Goal: Information Seeking & Learning: Learn about a topic

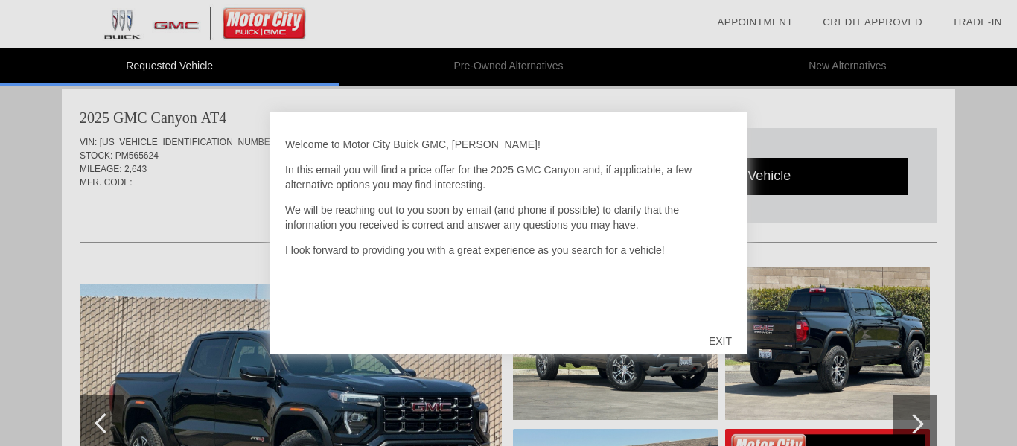
scroll to position [9, 0]
click at [721, 334] on div "EXIT" at bounding box center [720, 341] width 53 height 45
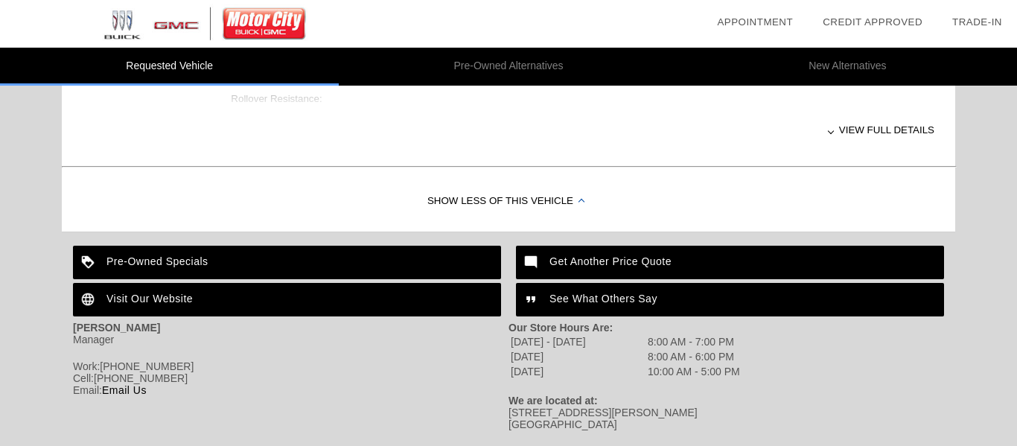
scroll to position [806, 0]
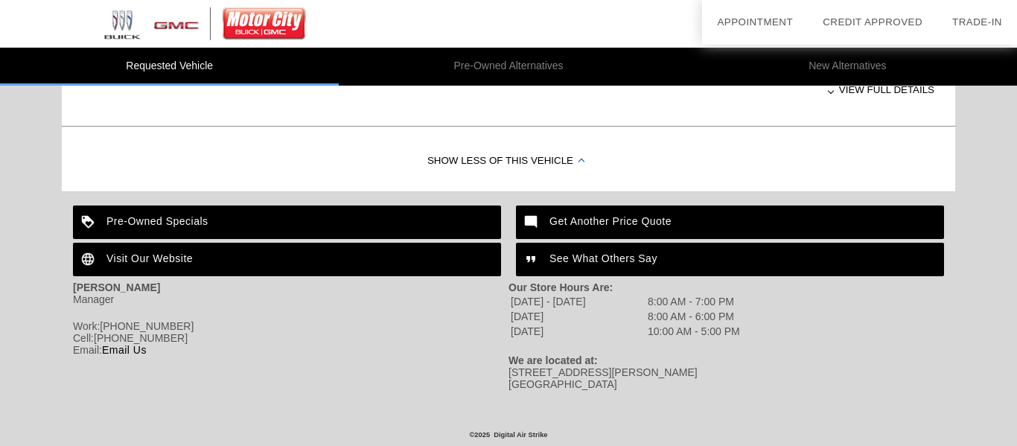
click at [202, 215] on div "Pre-Owned Specials" at bounding box center [287, 223] width 428 height 34
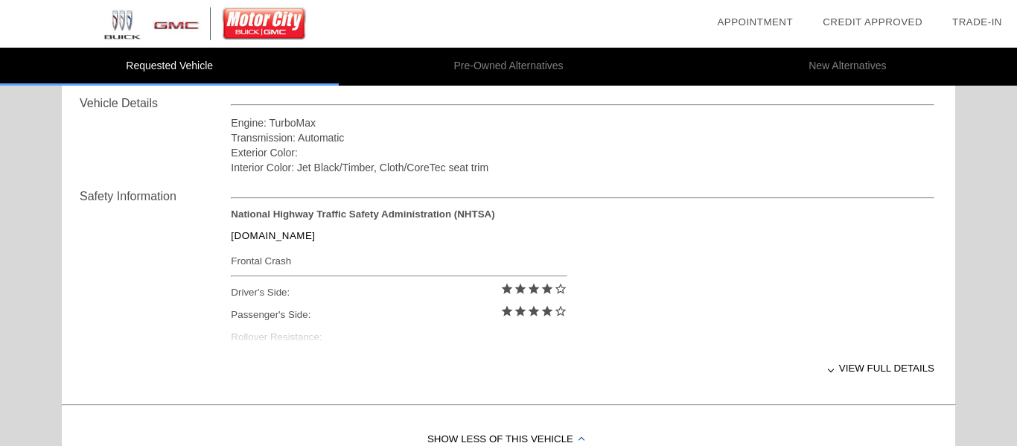
scroll to position [524, 0]
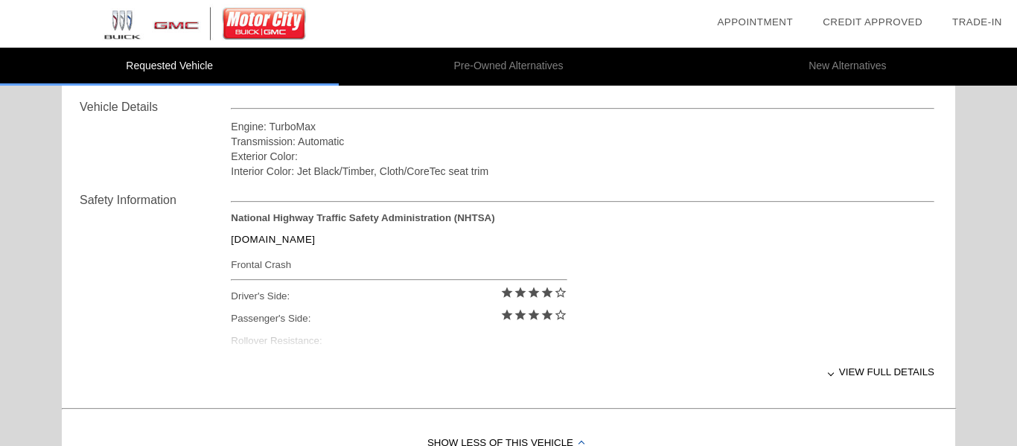
click at [853, 372] on div "View full details" at bounding box center [583, 372] width 704 height 36
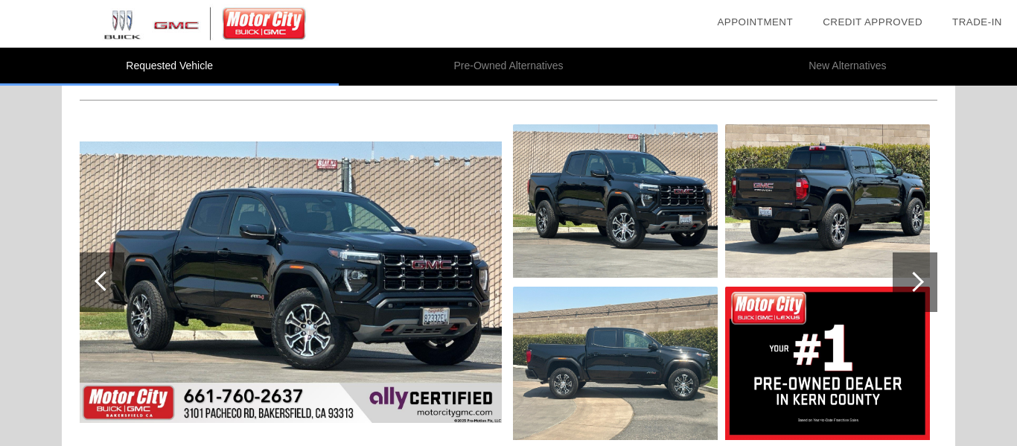
scroll to position [148, 0]
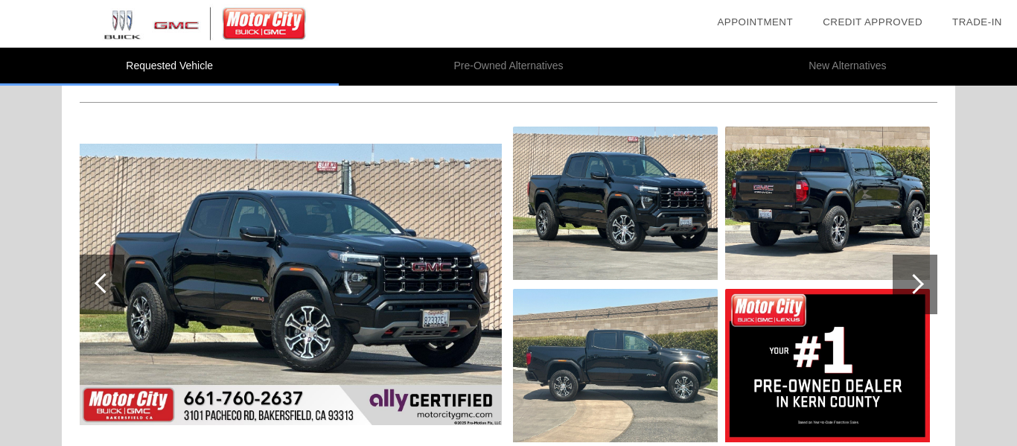
click at [926, 276] on div at bounding box center [915, 285] width 45 height 60
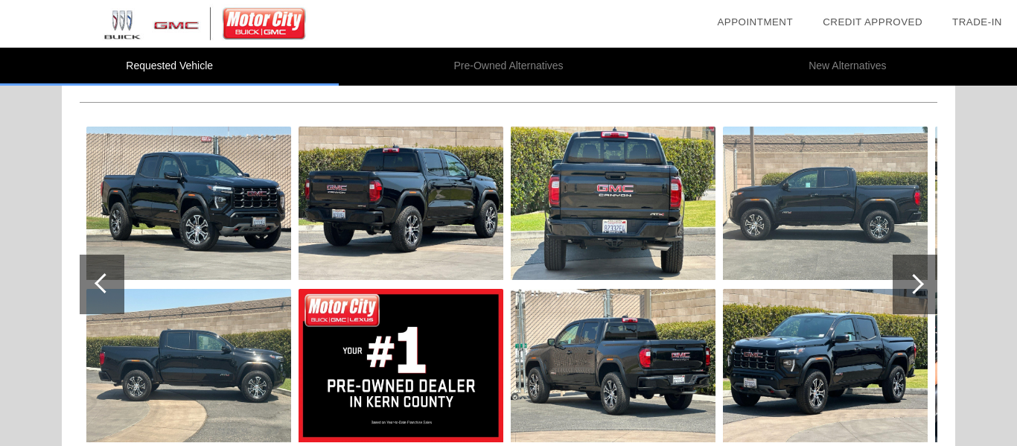
click at [926, 276] on div at bounding box center [915, 285] width 45 height 60
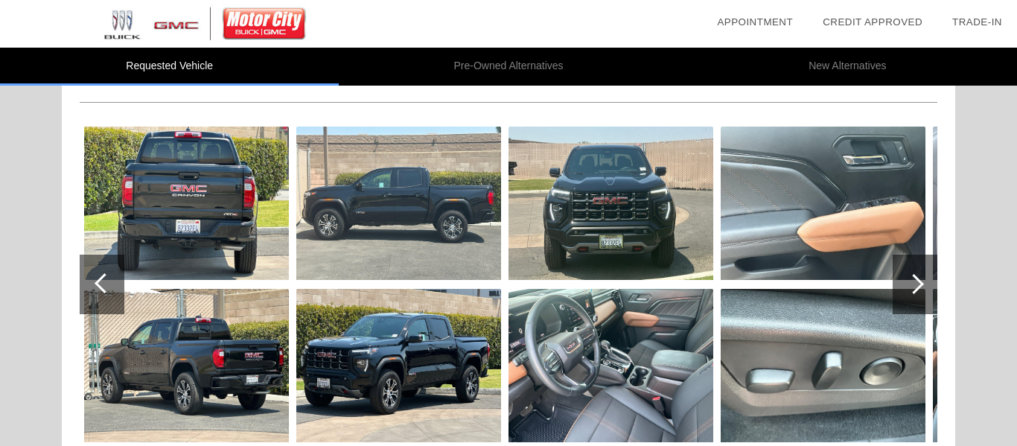
click at [926, 276] on div at bounding box center [915, 285] width 45 height 60
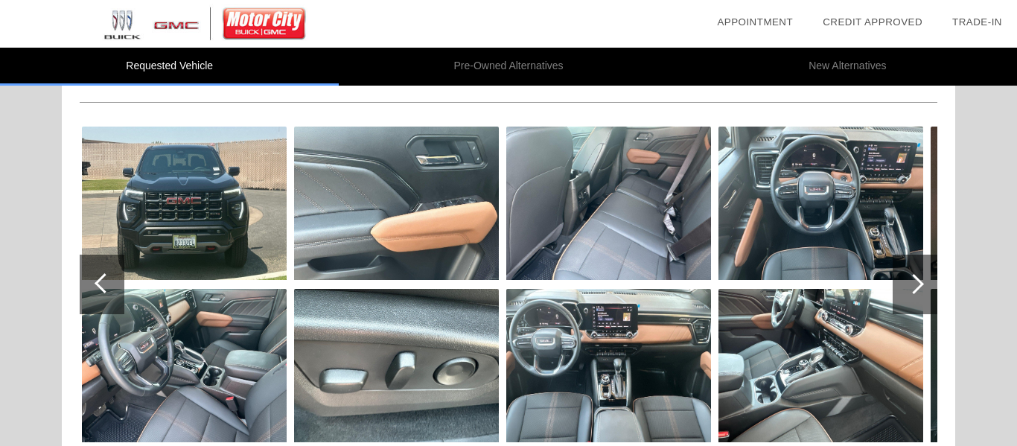
click at [926, 276] on div at bounding box center [915, 285] width 45 height 60
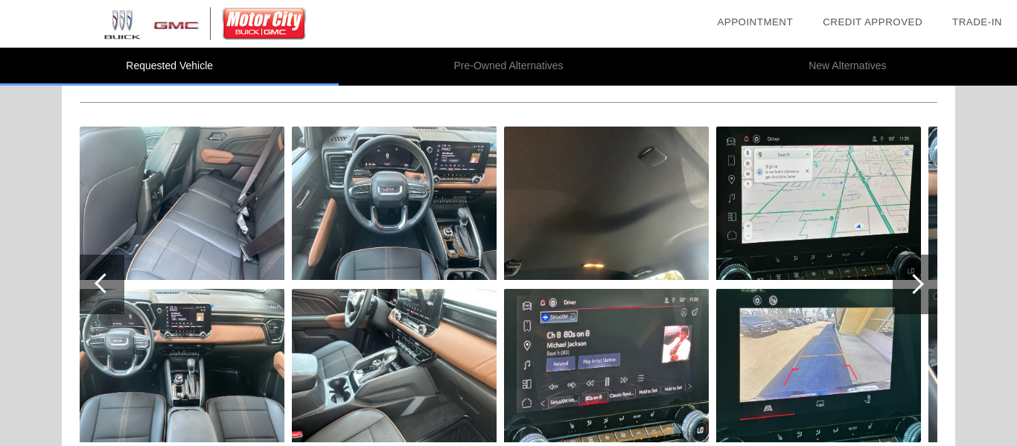
click at [926, 276] on div at bounding box center [915, 285] width 45 height 60
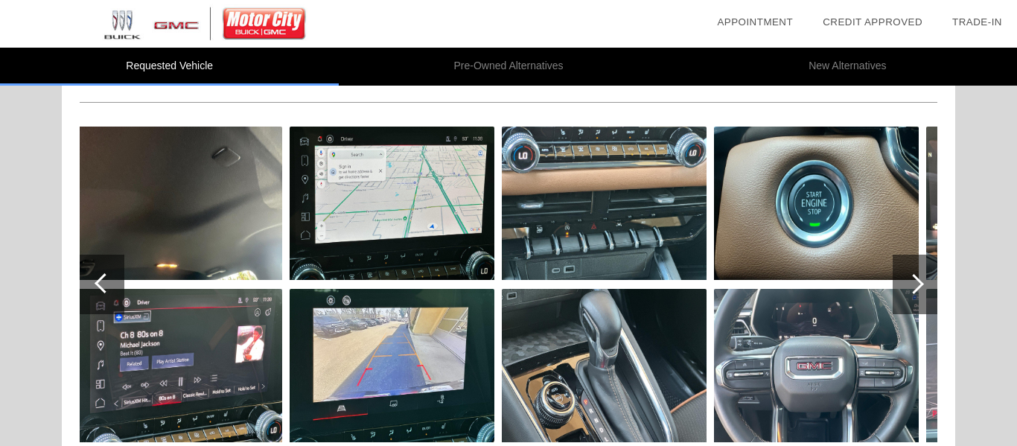
click at [926, 276] on div at bounding box center [915, 285] width 45 height 60
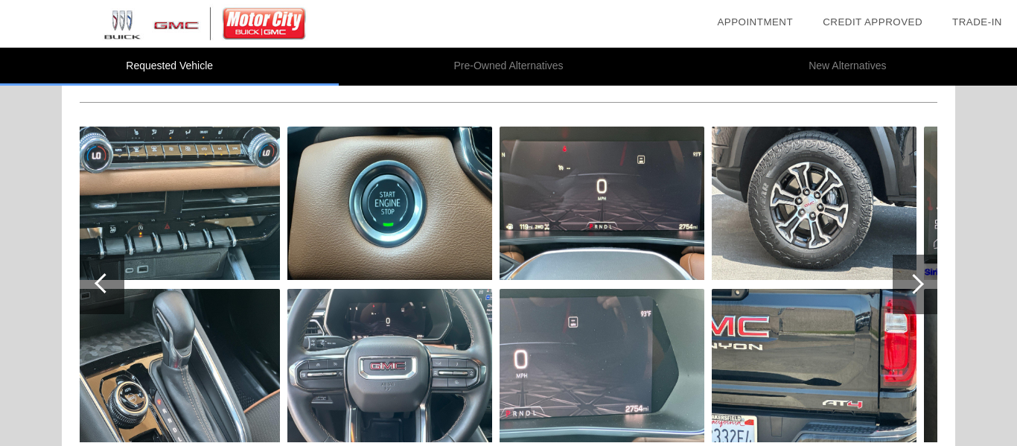
click at [926, 276] on div at bounding box center [915, 285] width 45 height 60
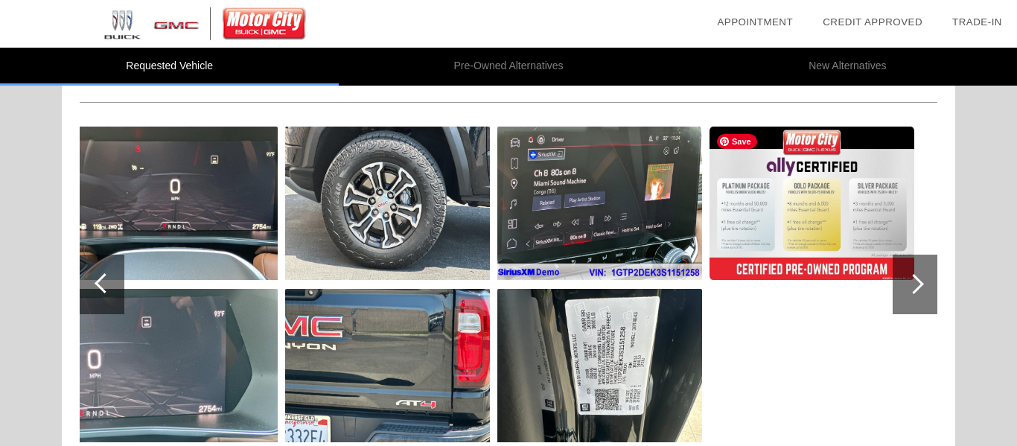
click at [821, 264] on img at bounding box center [812, 203] width 205 height 153
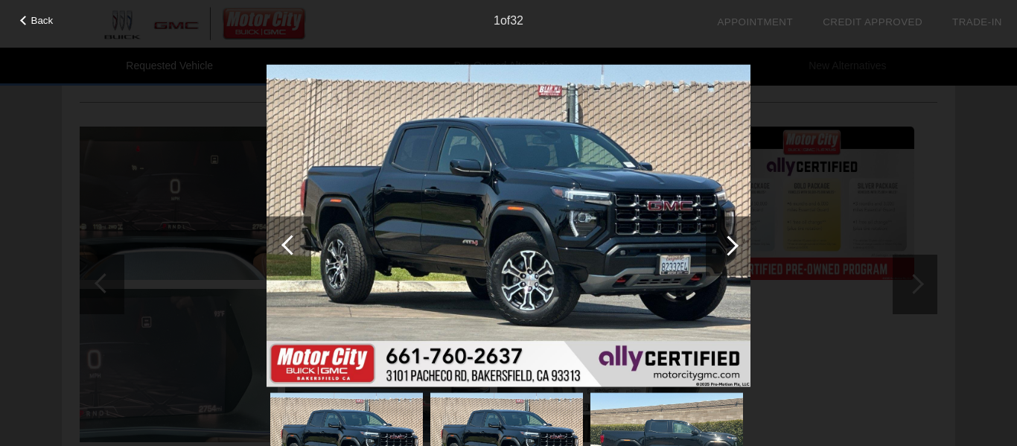
click at [819, 186] on div "Back 1 of 32" at bounding box center [508, 223] width 1017 height 446
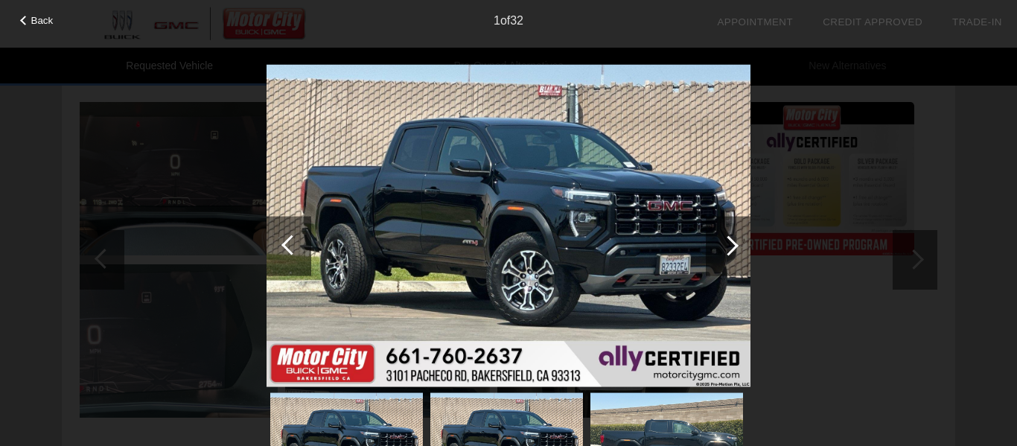
scroll to position [0, 0]
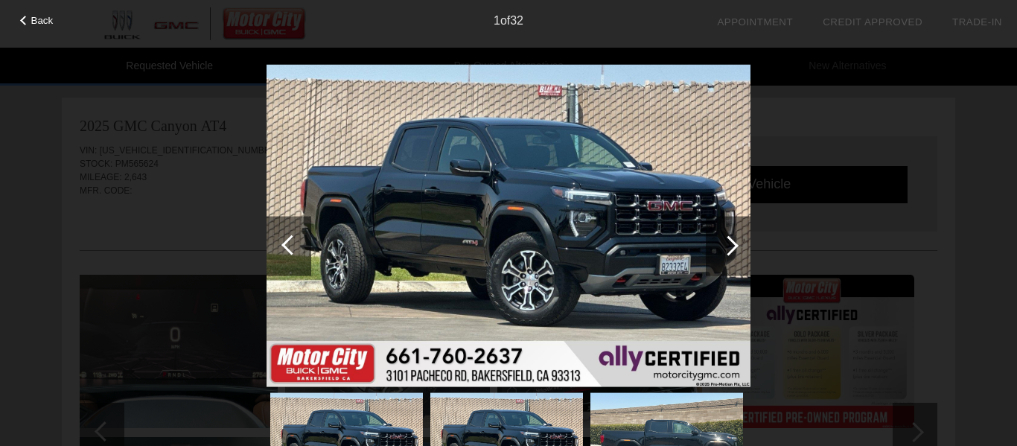
click at [179, 187] on div "Back 1 of 32" at bounding box center [508, 223] width 1017 height 446
click at [48, 20] on span "Back" at bounding box center [42, 20] width 22 height 11
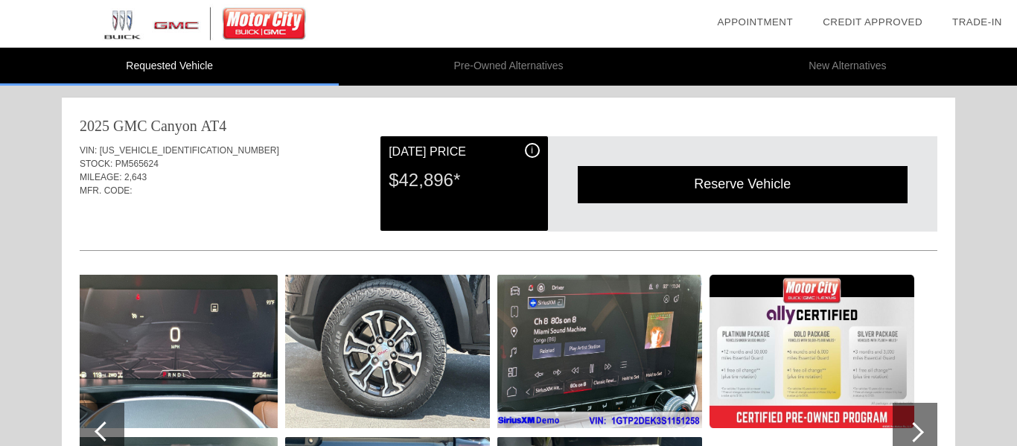
click at [535, 148] on div "i" at bounding box center [532, 150] width 15 height 15
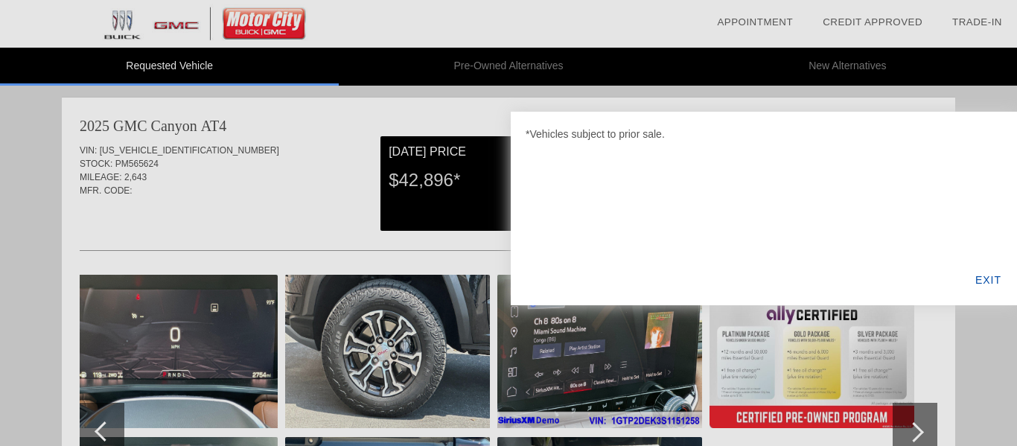
click at [535, 148] on div "*Vehicles subject to prior sale. EXIT" at bounding box center [764, 209] width 506 height 194
click at [275, 179] on div at bounding box center [508, 223] width 1017 height 446
